Goal: Task Accomplishment & Management: Use online tool/utility

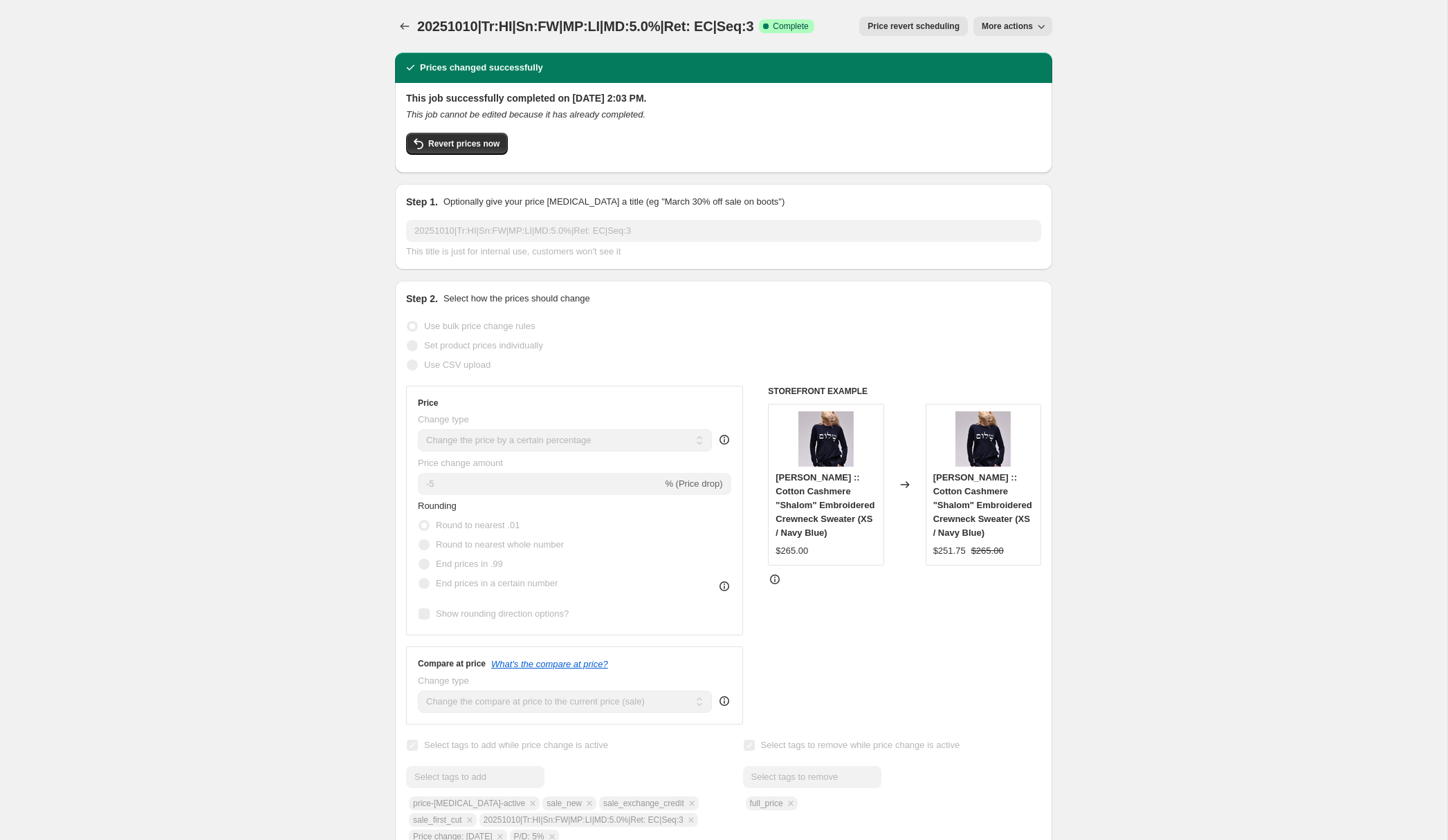
select select "percentage"
select select "collection"
select select "product_status"
select select "tag"
select select "not_equal"
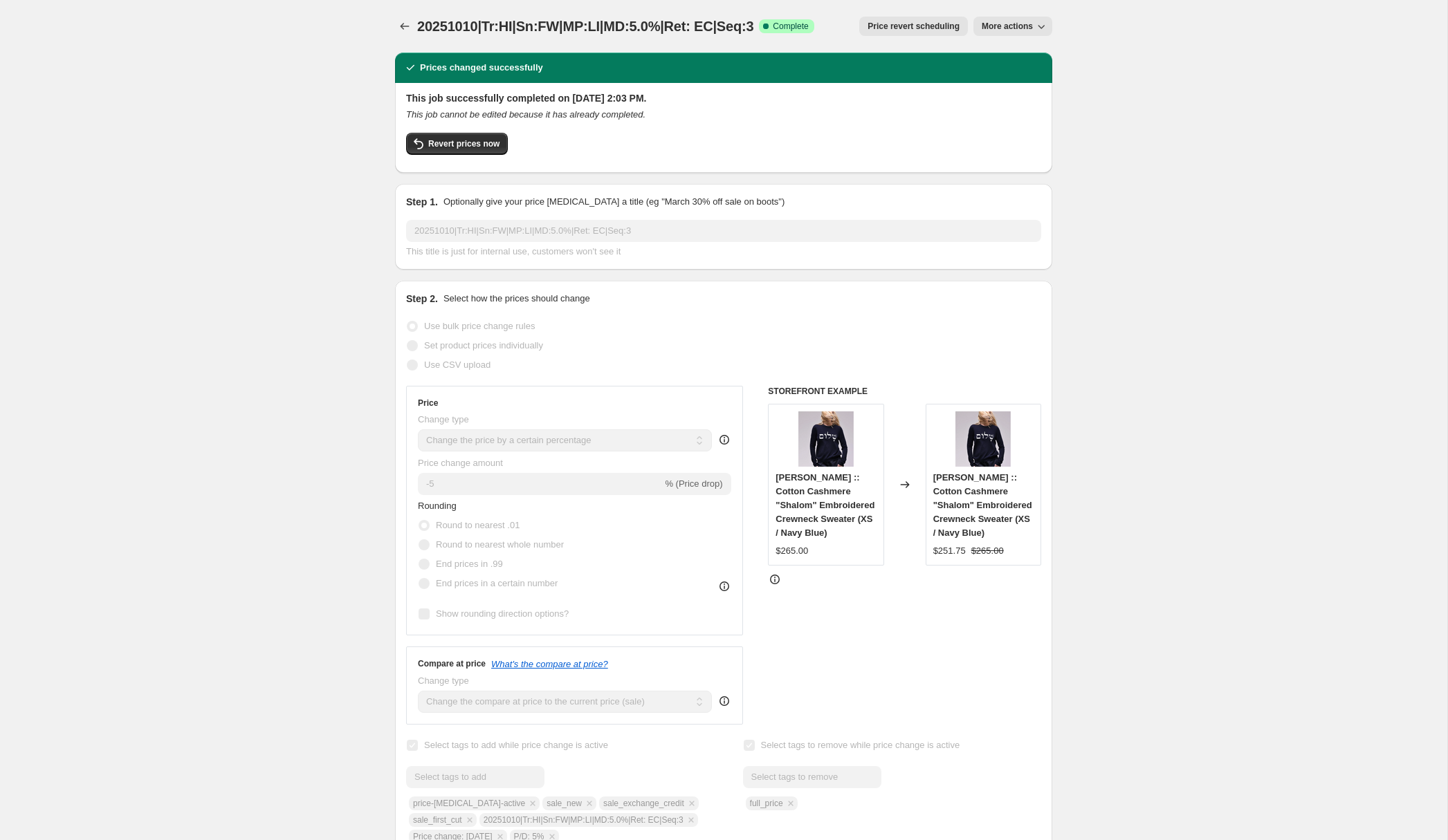
select select "tag"
select select "not_equal"
select select "tag"
select select "not_equal"
click at [403, 24] on icon "Price change jobs" at bounding box center [404, 26] width 9 height 7
